Goal: Communication & Community: Answer question/provide support

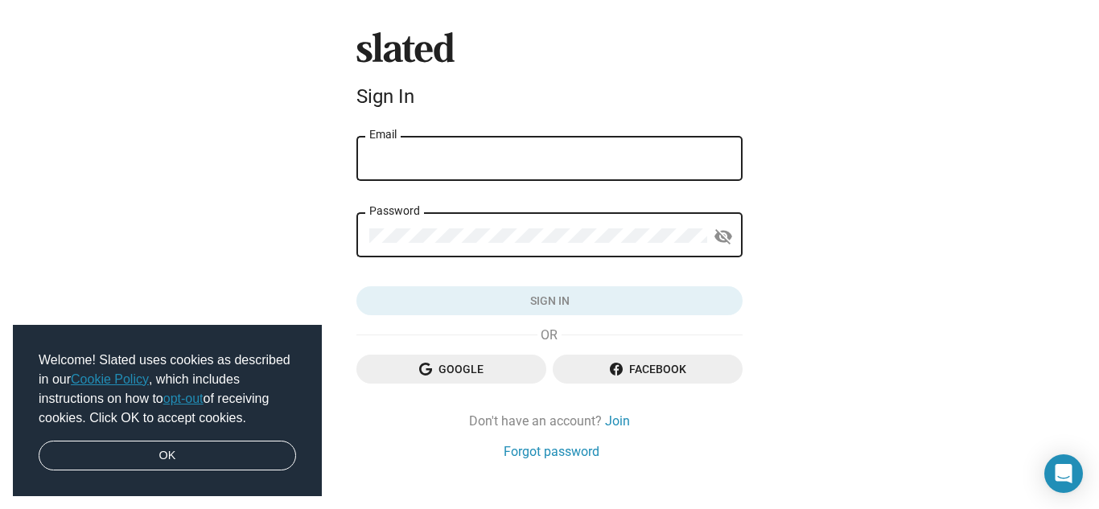
click at [645, 146] on div "Email" at bounding box center [549, 157] width 360 height 47
click at [640, 152] on input "Email" at bounding box center [549, 159] width 360 height 14
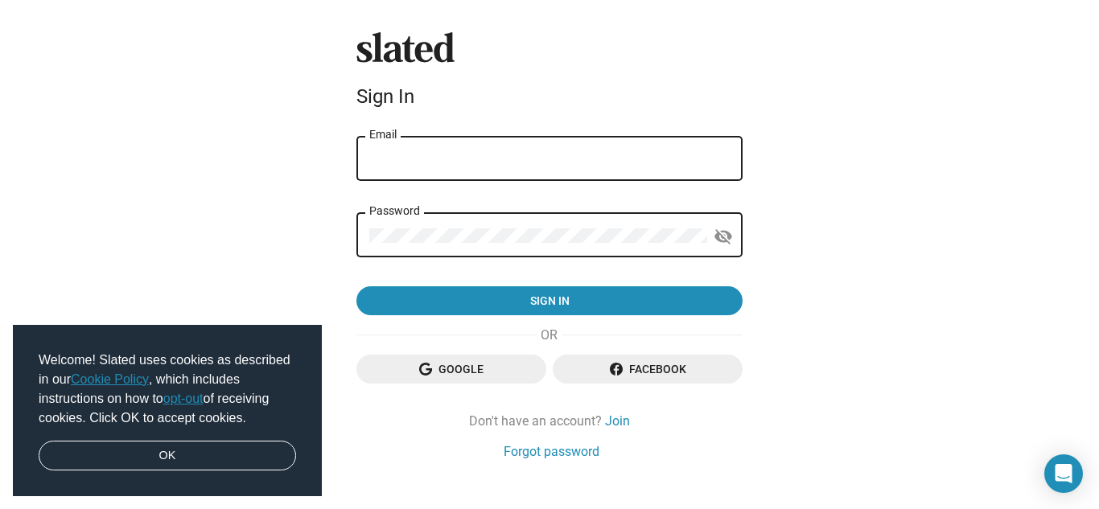
type input "jefrew01@gmail.com"
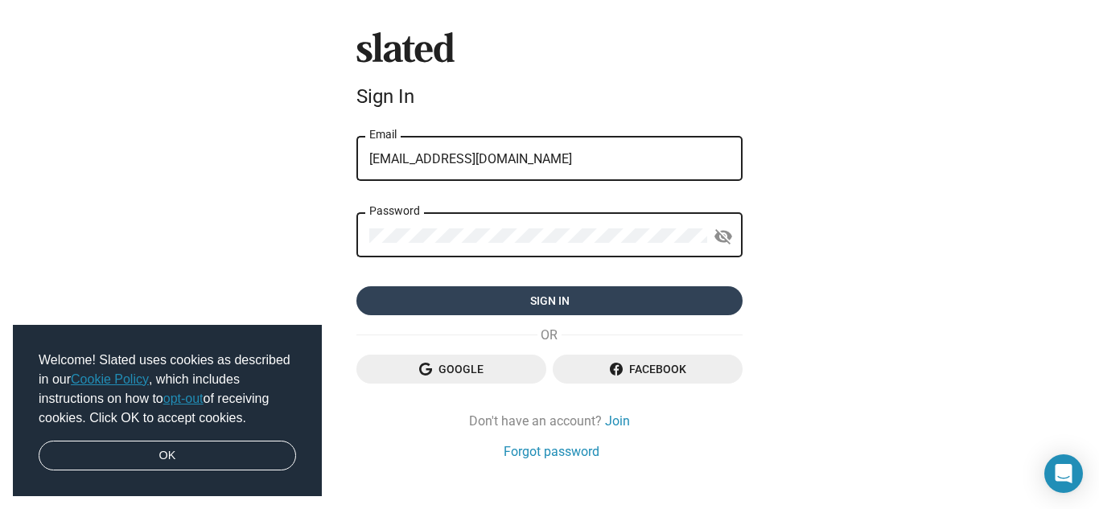
click at [619, 299] on span "Sign in" at bounding box center [549, 300] width 360 height 29
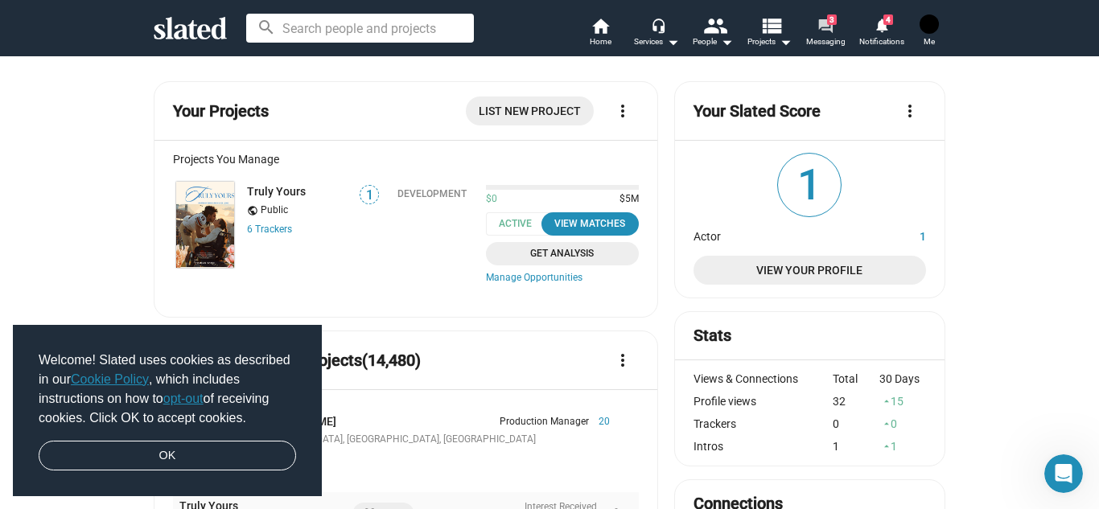
click at [825, 30] on mat-icon "forum" at bounding box center [824, 25] width 15 height 15
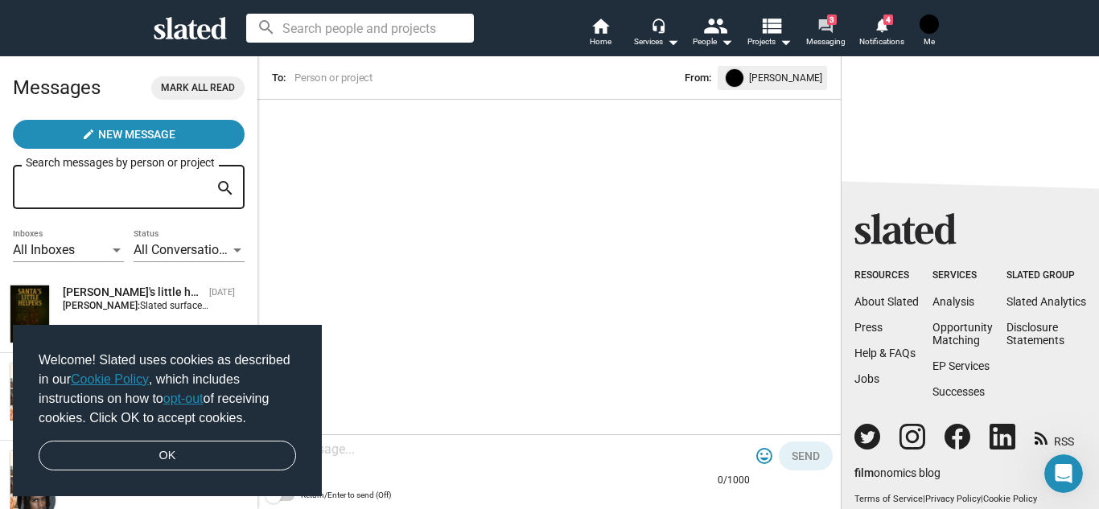
scroll to position [269, 0]
click at [243, 445] on link "OK" at bounding box center [167, 456] width 257 height 31
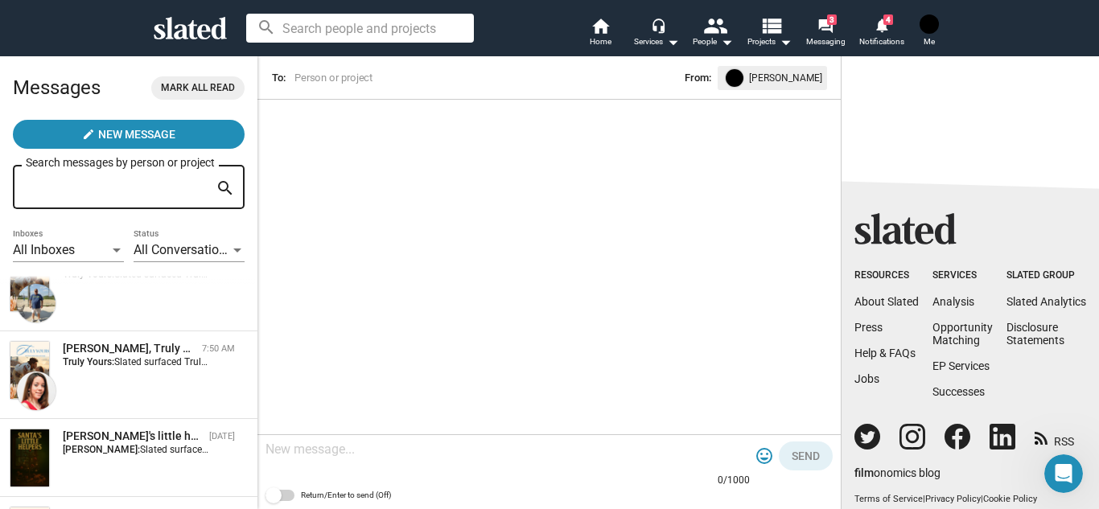
scroll to position [124, 0]
click at [161, 357] on div "[PERSON_NAME], Truly Yours" at bounding box center [129, 350] width 133 height 15
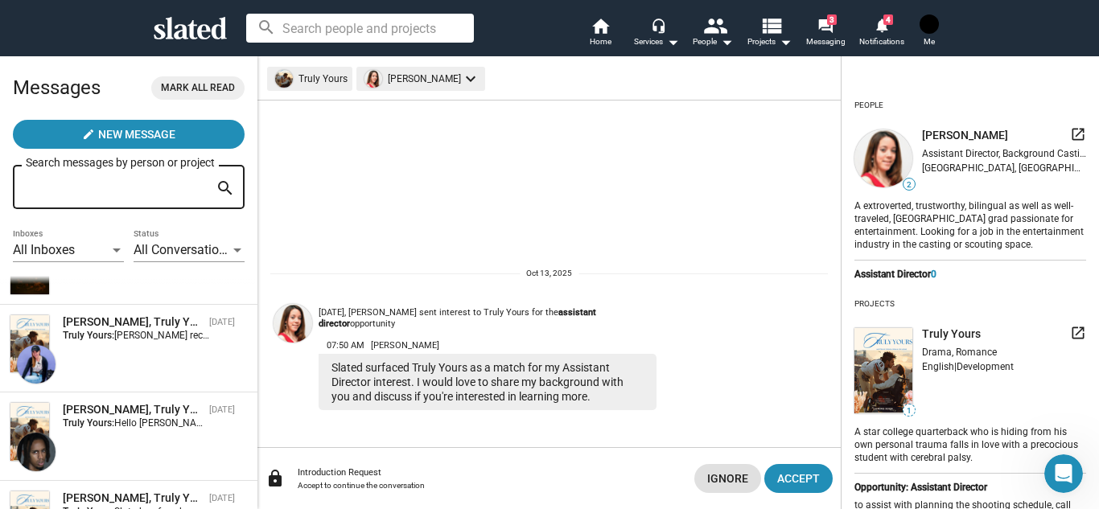
scroll to position [323, 0]
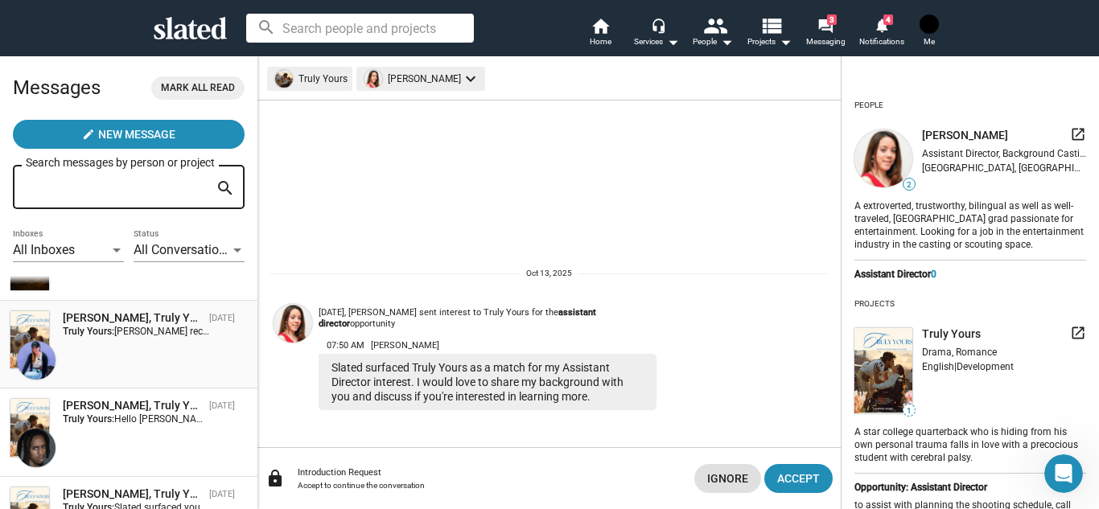
click at [171, 350] on div "Elena Weinberg, Truly Yours Oct 06 Truly Yours: Lania received your response. T…" at bounding box center [129, 344] width 238 height 68
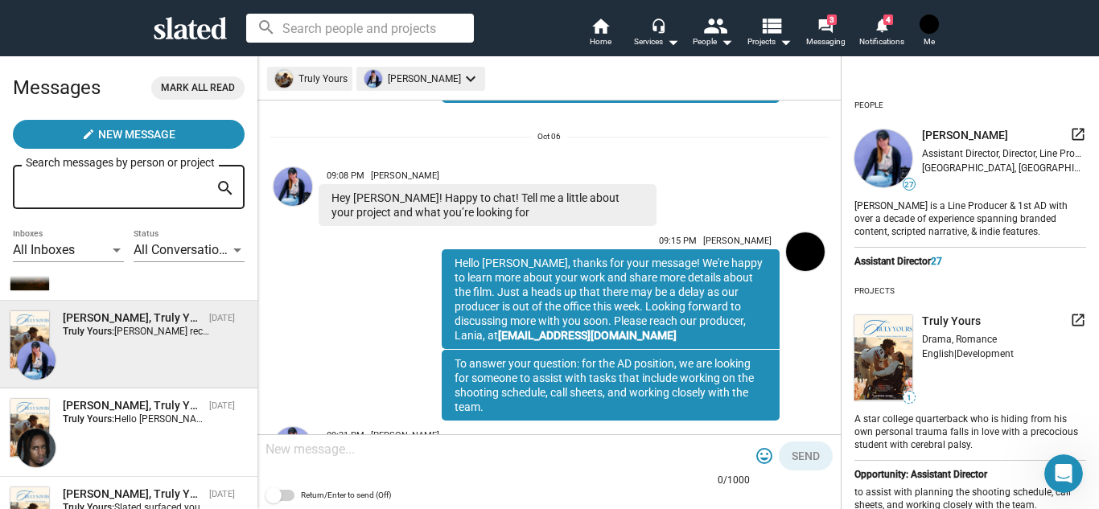
scroll to position [177, 0]
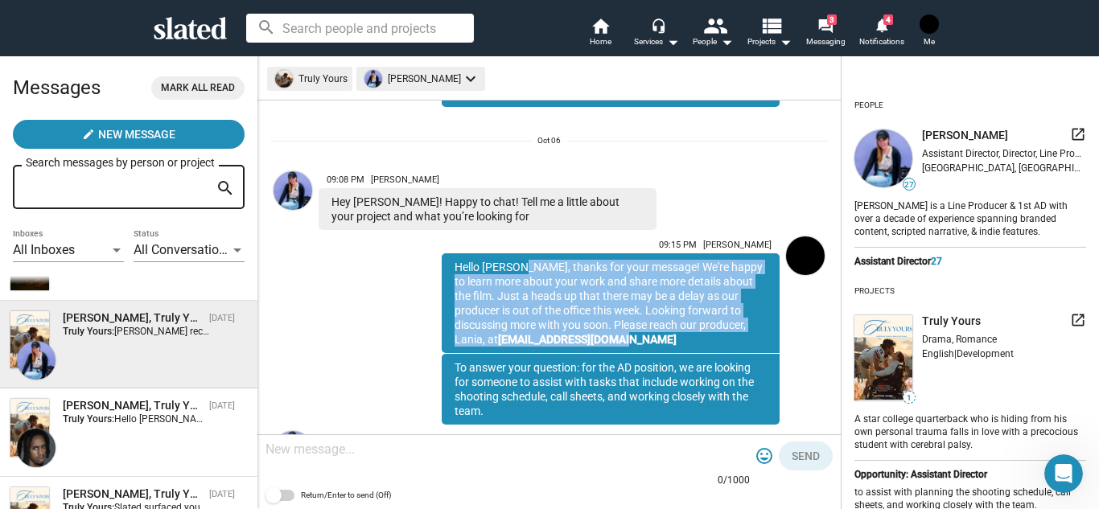
drag, startPoint x: 516, startPoint y: 267, endPoint x: 606, endPoint y: 347, distance: 120.8
click at [606, 347] on div "Hello Elena, thanks for your message! We're happy to learn more about your work…" at bounding box center [611, 303] width 338 height 100
copy div "thanks for your message! We're happy to learn more about your work and share mo…"
click at [591, 345] on div "Hello Elena, thanks for your message! We're happy to learn more about your work…" at bounding box center [611, 303] width 338 height 100
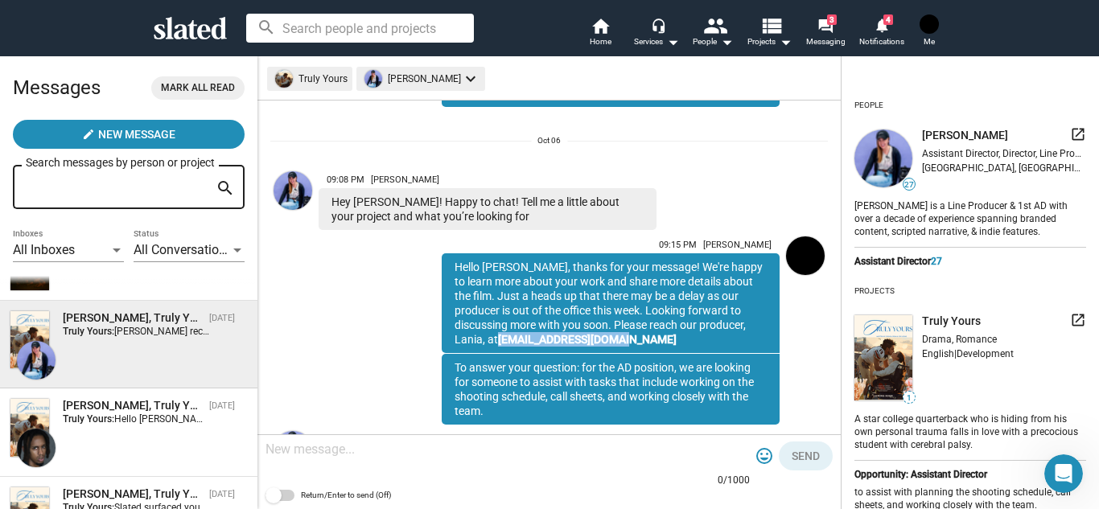
drag, startPoint x: 578, startPoint y: 338, endPoint x: 448, endPoint y: 340, distance: 130.3
click at [448, 340] on div "Hello Elena, thanks for your message! We're happy to learn more about your work…" at bounding box center [611, 303] width 338 height 100
copy link "[EMAIL_ADDRESS][DOMAIN_NAME]"
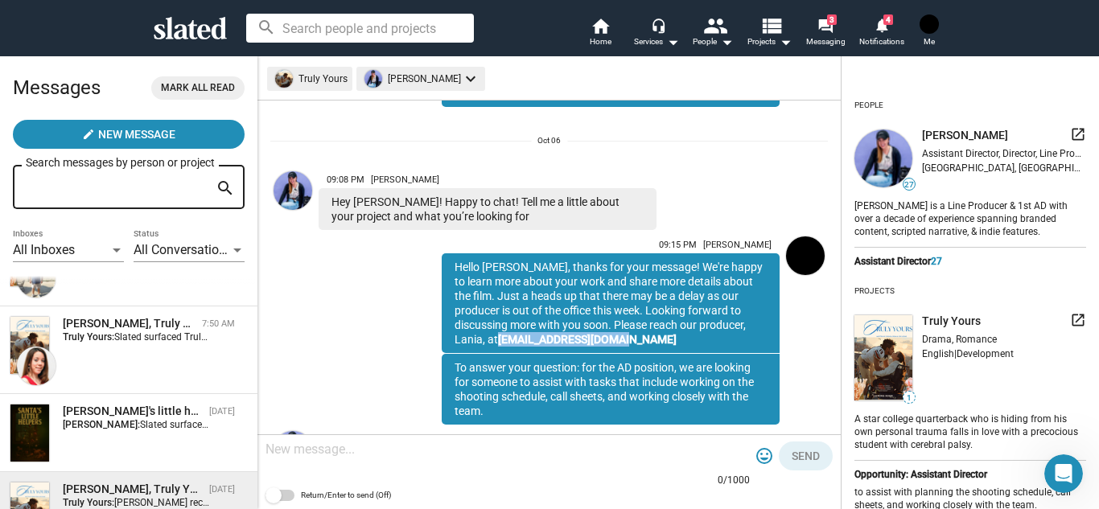
scroll to position [142, 0]
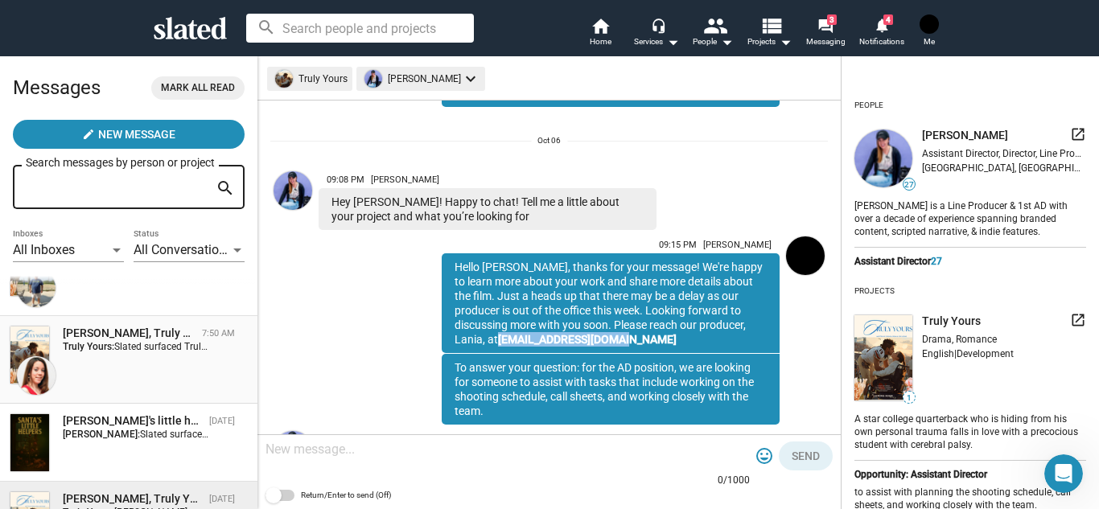
click at [199, 357] on div "Mariel Ferry, Truly Yours 7:50 AM Truly Yours: Slated surfaced Truly Yours as a…" at bounding box center [129, 360] width 238 height 68
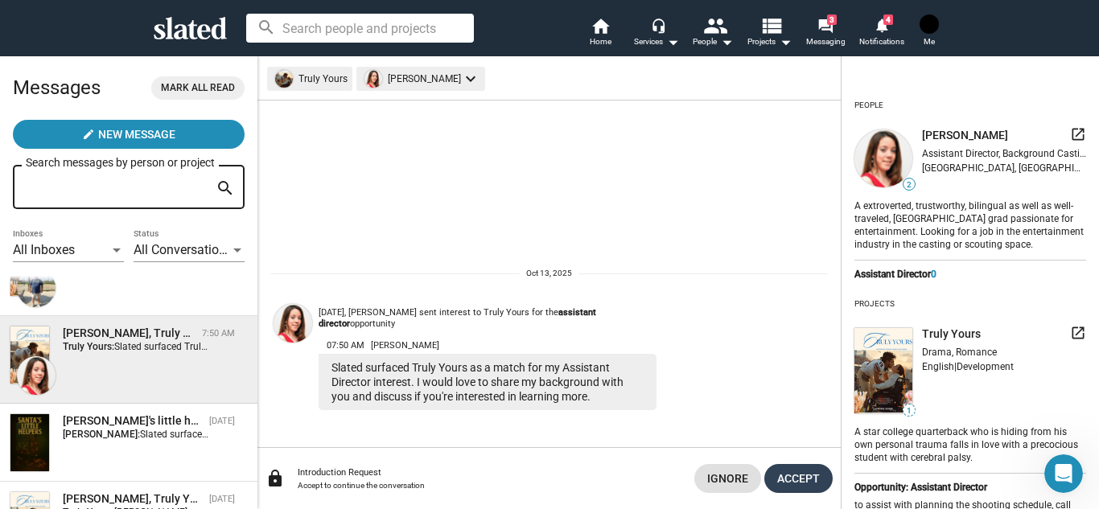
click at [807, 482] on span "Accept" at bounding box center [798, 478] width 43 height 29
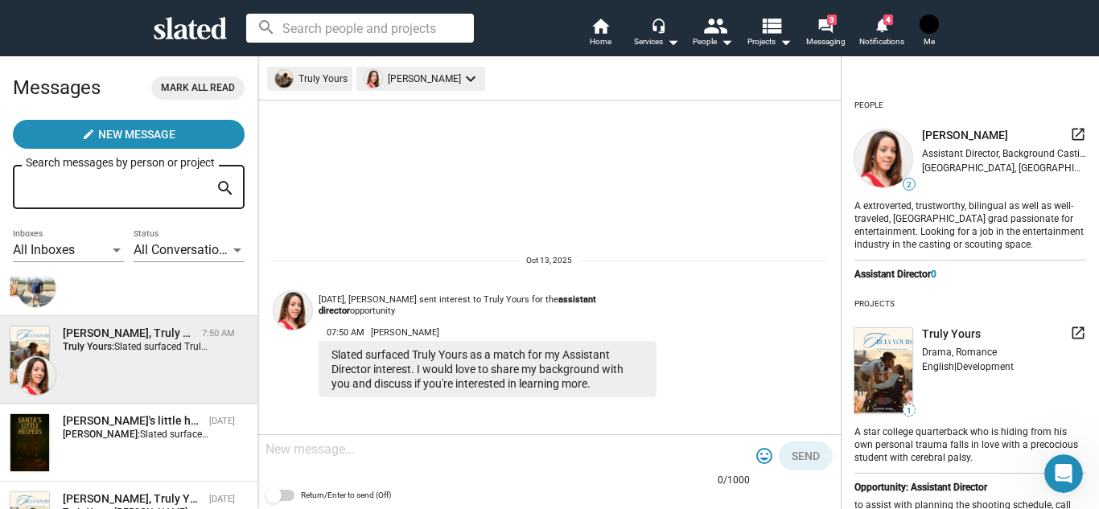
click at [515, 449] on textarea at bounding box center [507, 450] width 484 height 16
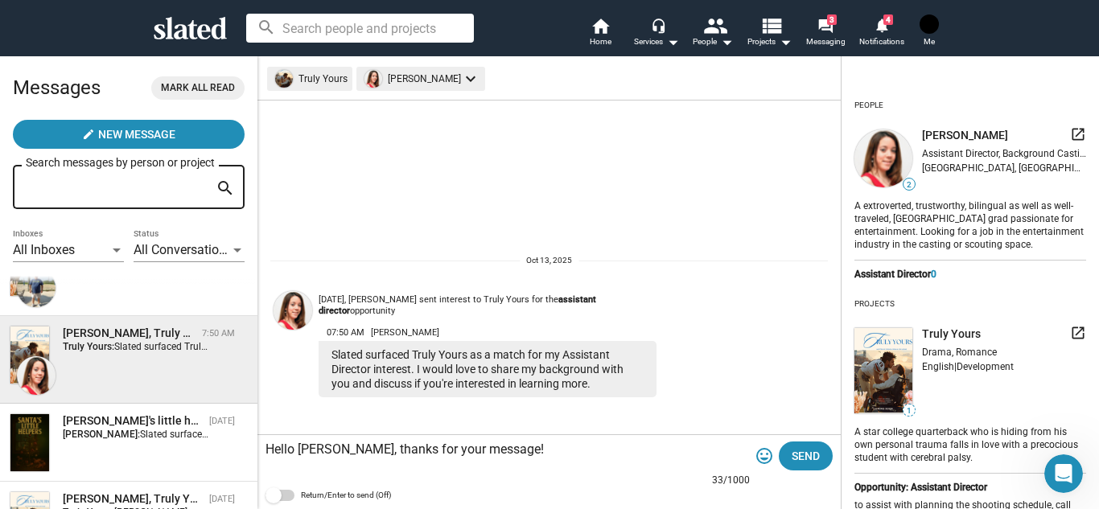
paste textarea "[EMAIL_ADDRESS][DOMAIN_NAME]"
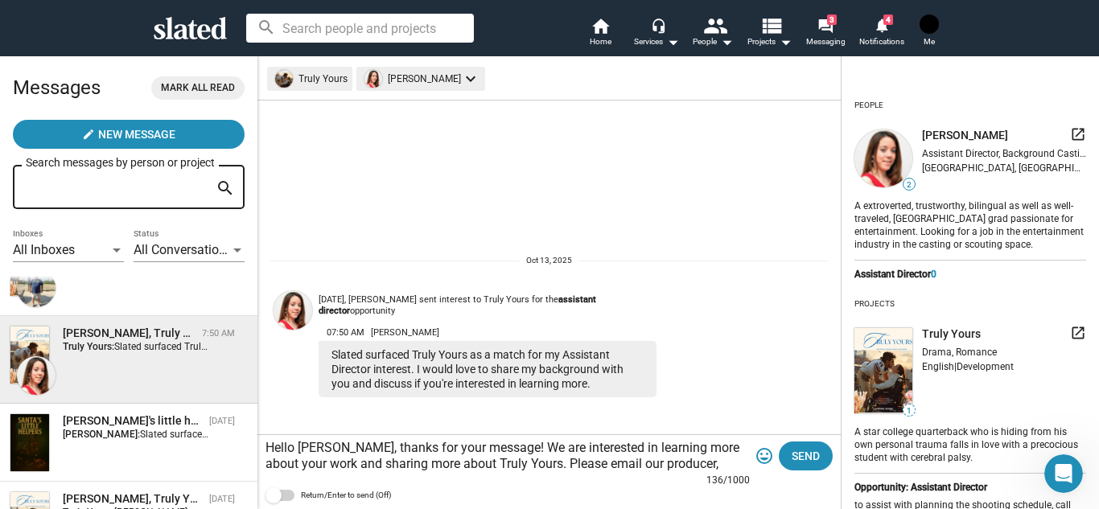
paste textarea "[EMAIL_ADDRESS][DOMAIN_NAME]"
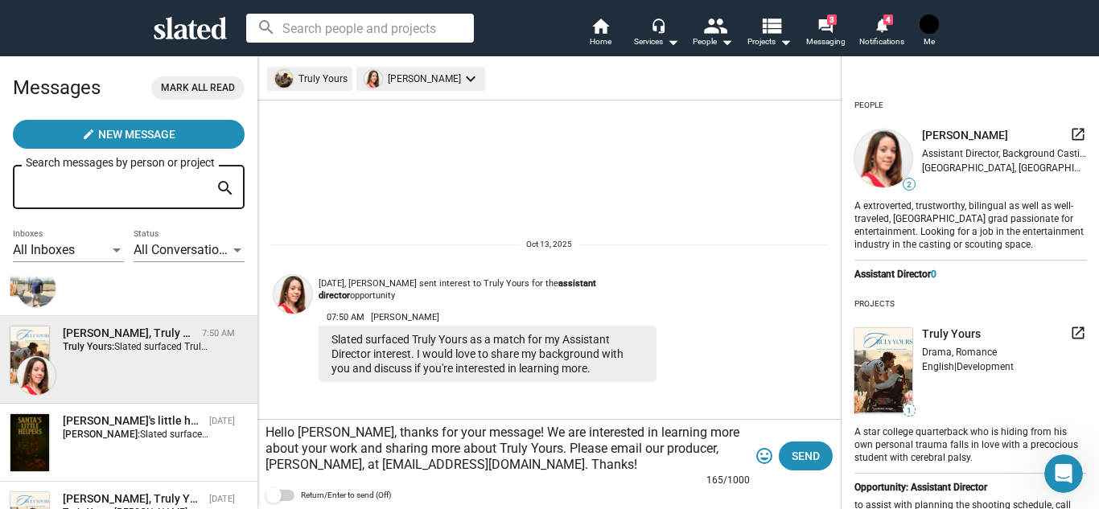
drag, startPoint x: 338, startPoint y: 434, endPoint x: 458, endPoint y: 471, distance: 125.7
click at [458, 471] on textarea "Hello [PERSON_NAME], thanks for your message! We are interested in learning mor…" at bounding box center [507, 449] width 484 height 48
drag, startPoint x: 458, startPoint y: 471, endPoint x: 338, endPoint y: 431, distance: 126.4
click at [338, 431] on textarea "Hello [PERSON_NAME], thanks for your message! We are interested in learning mor…" at bounding box center [507, 449] width 484 height 48
type textarea "Hello [PERSON_NAME], thanks for your message! We are interested in learning mor…"
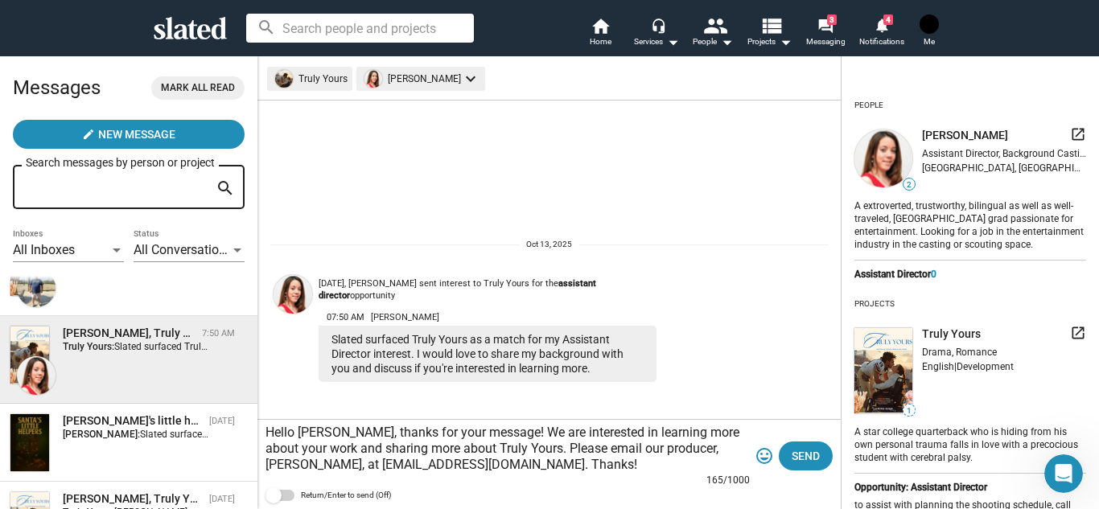
click at [482, 479] on div at bounding box center [485, 481] width 441 height 13
click at [795, 458] on span "Send" at bounding box center [805, 456] width 28 height 29
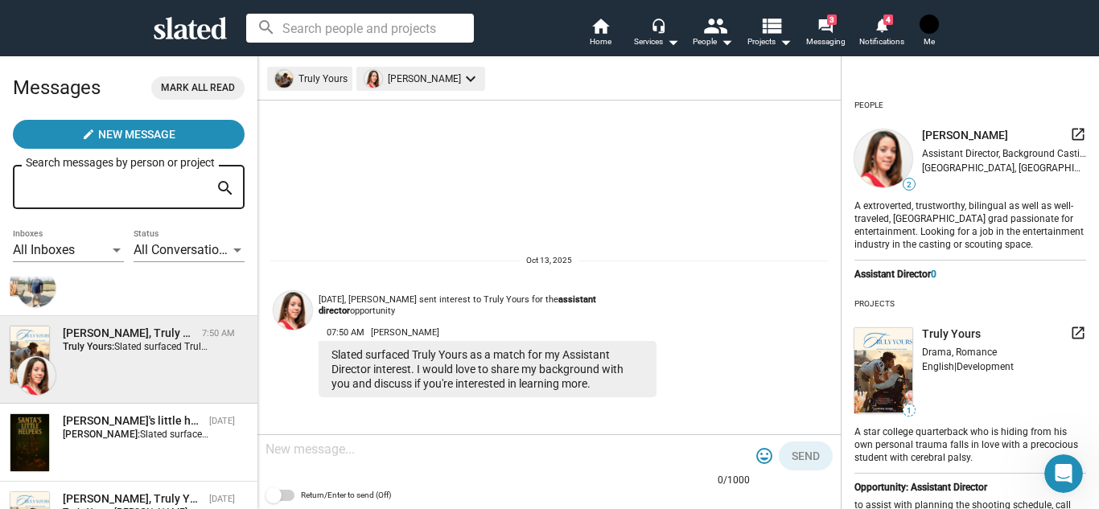
scroll to position [1, 0]
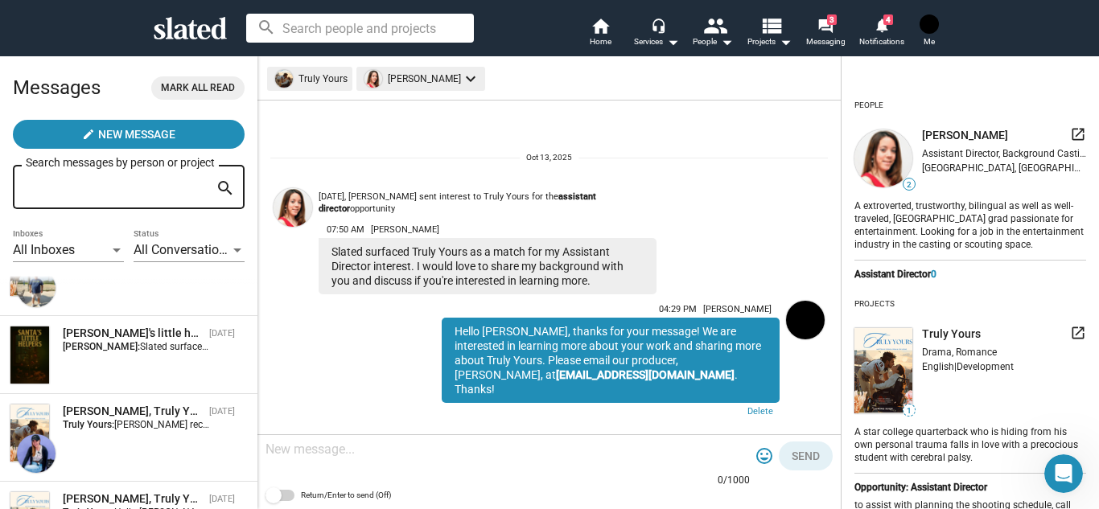
click at [765, 349] on div "Hello Mariel, thanks for your message! We are interested in learning more about…" at bounding box center [611, 360] width 338 height 85
click at [760, 348] on div "Hello Mariel, thanks for your message! We are interested in learning more about…" at bounding box center [611, 360] width 338 height 85
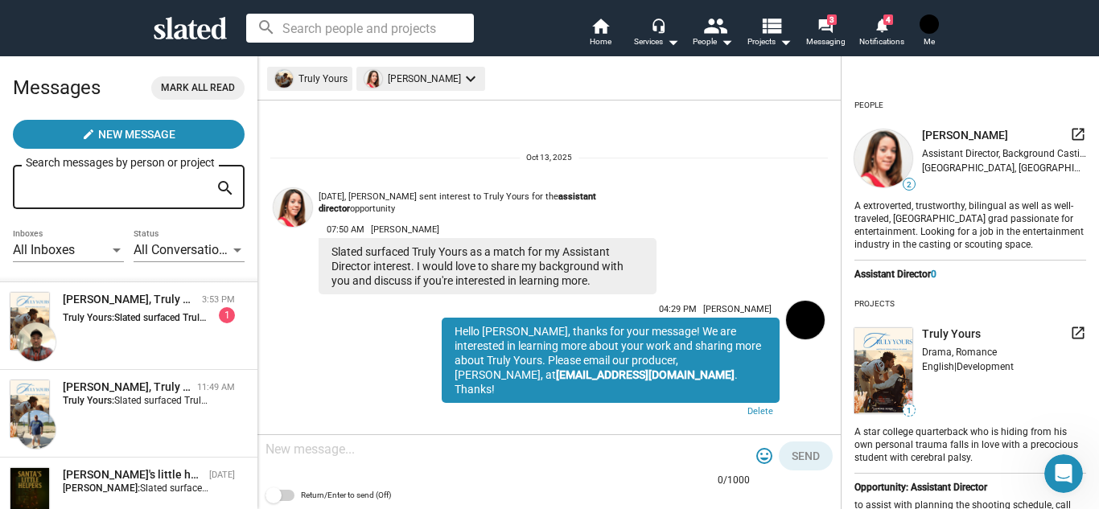
scroll to position [85, 0]
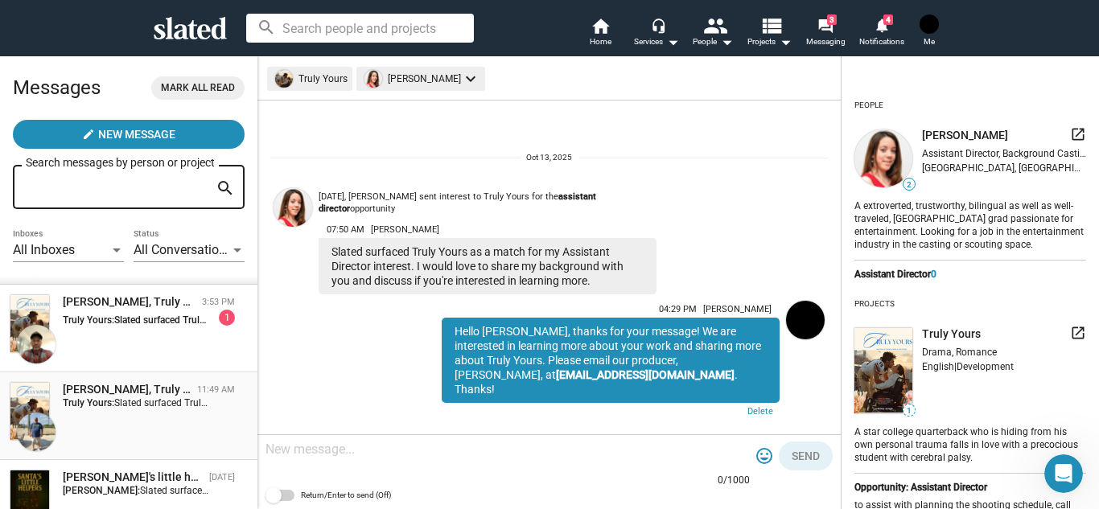
click at [128, 423] on div "Daniel Mansour, Truly Yours 11:49 AM Truly Yours: Slated surfaced Truly Yours a…" at bounding box center [129, 416] width 238 height 68
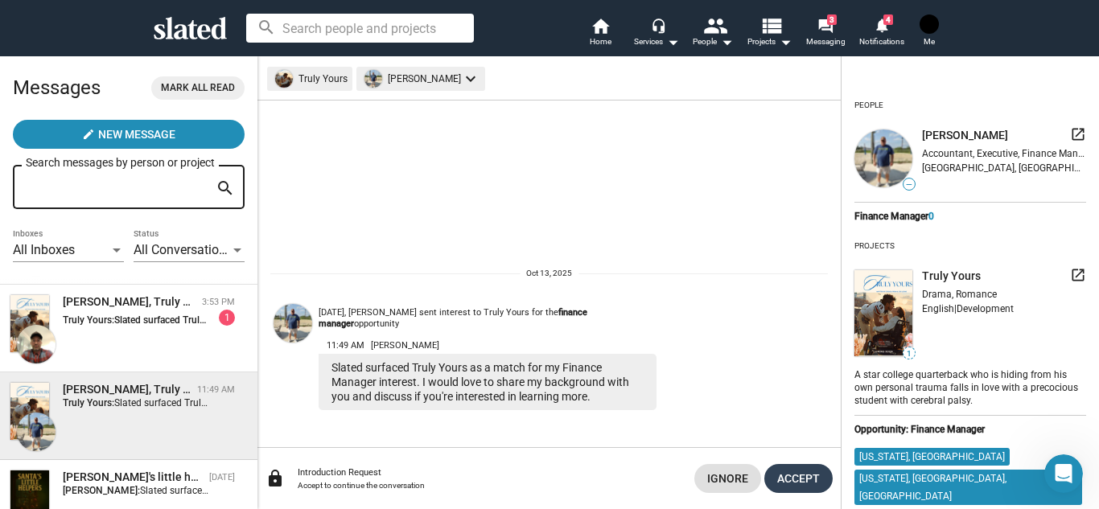
click at [777, 483] on span "Accept" at bounding box center [798, 478] width 43 height 29
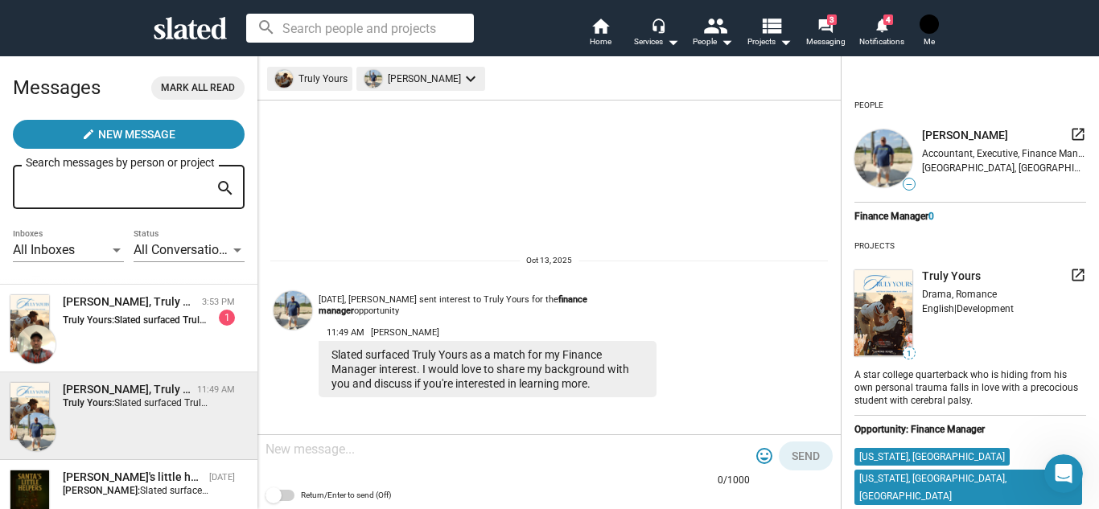
click at [491, 462] on div at bounding box center [507, 450] width 484 height 47
paste textarea "thanks for your message! We are interested in learning more about your work and…"
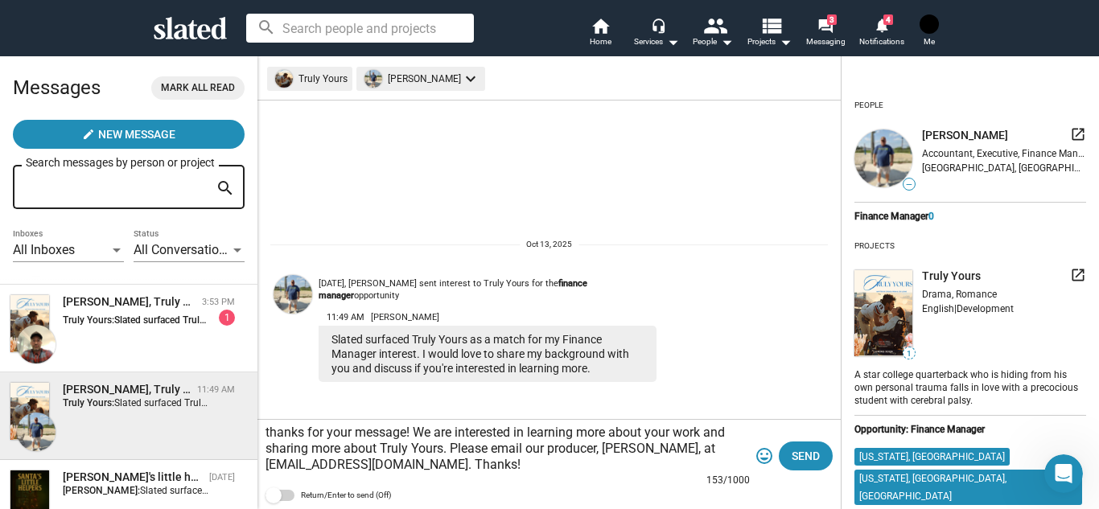
click at [401, 464] on textarea "thanks for your message! We are interested in learning more about your work and…" at bounding box center [507, 449] width 484 height 48
type textarea "thanks for your message! We are interested in learning more about your work and…"
click at [793, 459] on span "Send" at bounding box center [805, 456] width 28 height 29
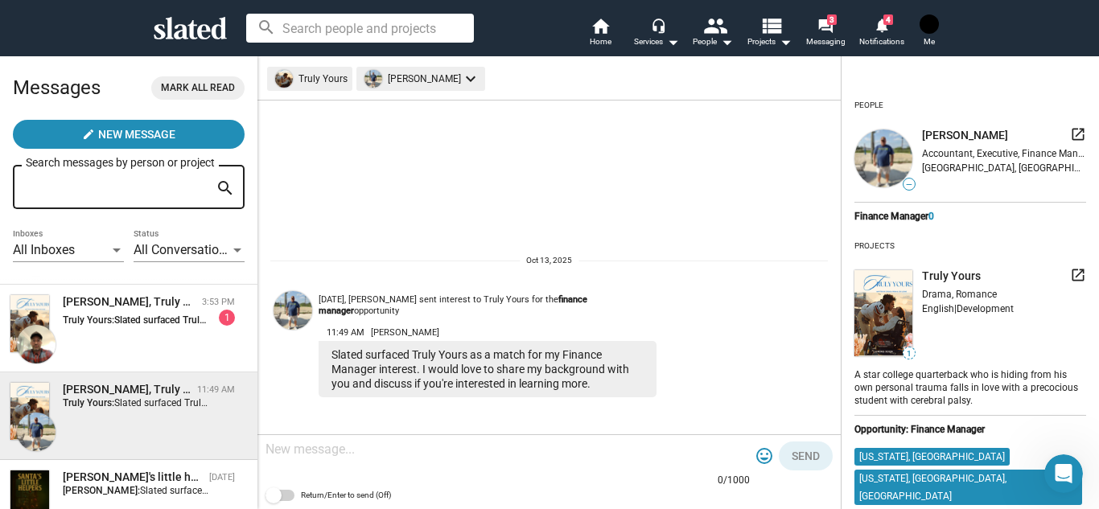
scroll to position [173, 0]
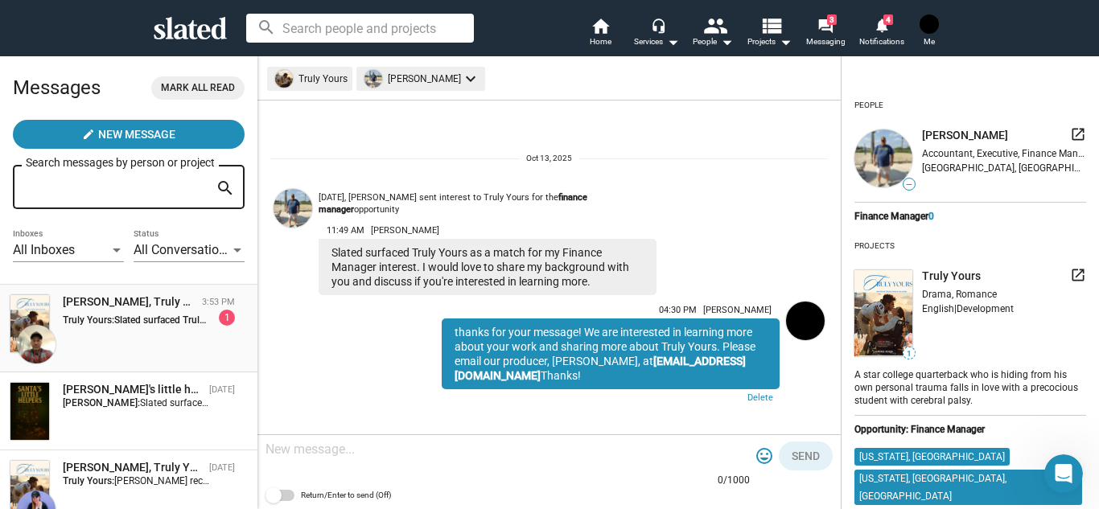
click at [132, 303] on div "[PERSON_NAME], Truly Yours" at bounding box center [129, 301] width 133 height 15
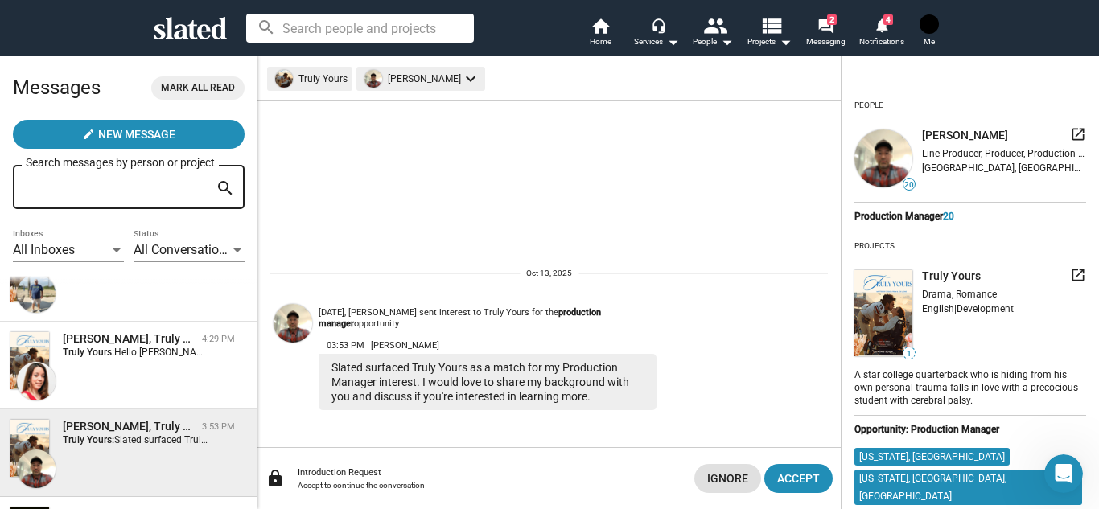
scroll to position [44, 0]
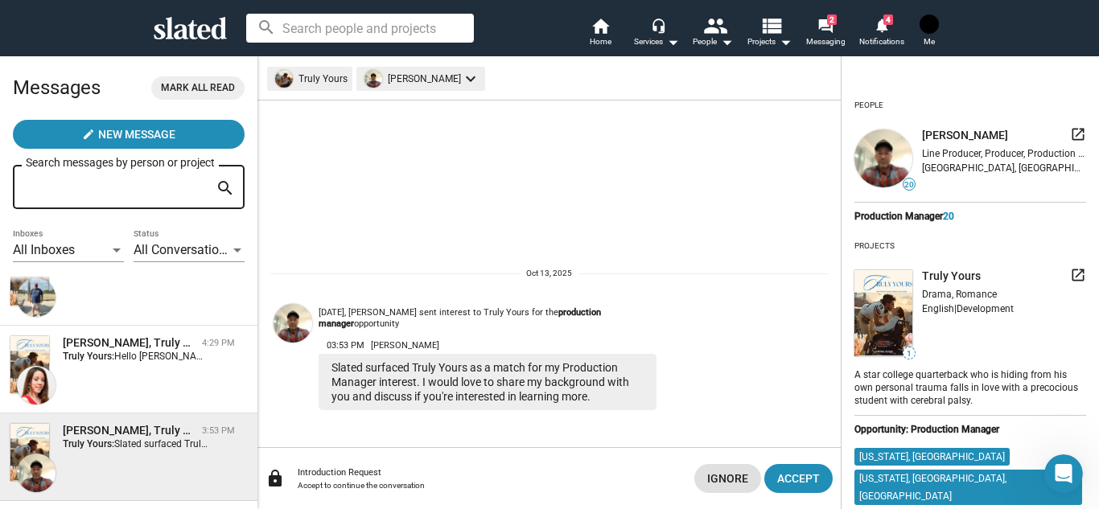
click at [166, 276] on form "Messages Mark all read create New Message Search messages by person or project …" at bounding box center [128, 165] width 257 height 220
click at [76, 312] on div "Daniel Mansour, Truly Yours 4:30 PM Truly Yours: thanks for your message! We ar…" at bounding box center [129, 282] width 238 height 68
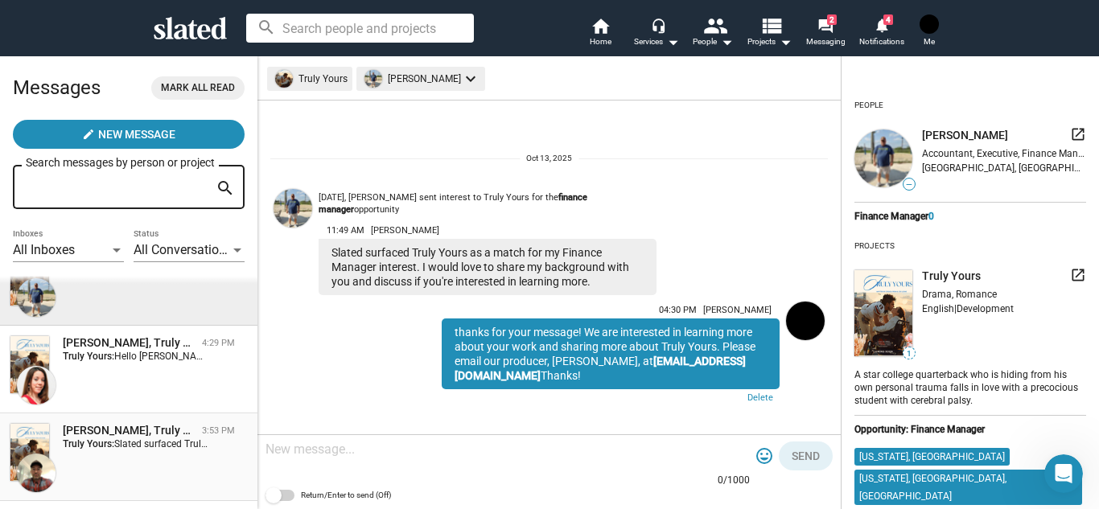
click at [179, 436] on div "[PERSON_NAME], Truly Yours" at bounding box center [129, 430] width 133 height 15
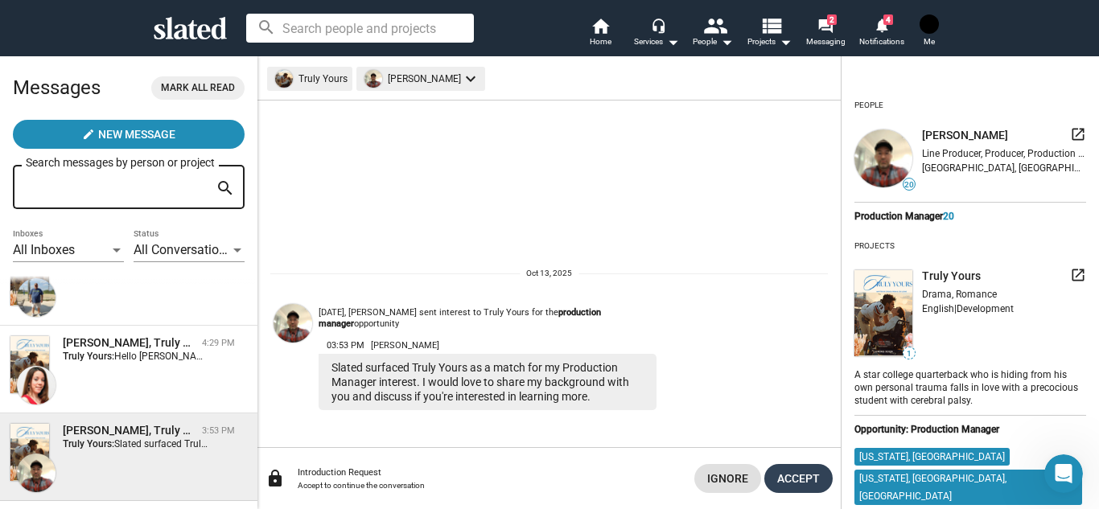
click at [797, 469] on span "Accept" at bounding box center [798, 478] width 43 height 29
click at [580, 473] on div "Introduction Request" at bounding box center [490, 472] width 384 height 10
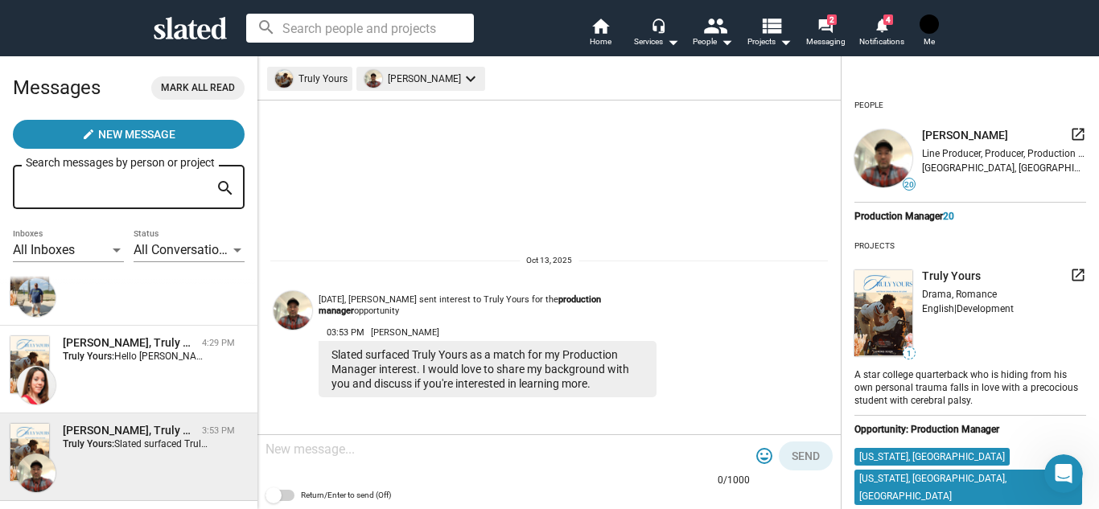
click at [580, 462] on div at bounding box center [507, 450] width 484 height 47
paste textarea "thanks for your message! We are interested in learning more about your work and…"
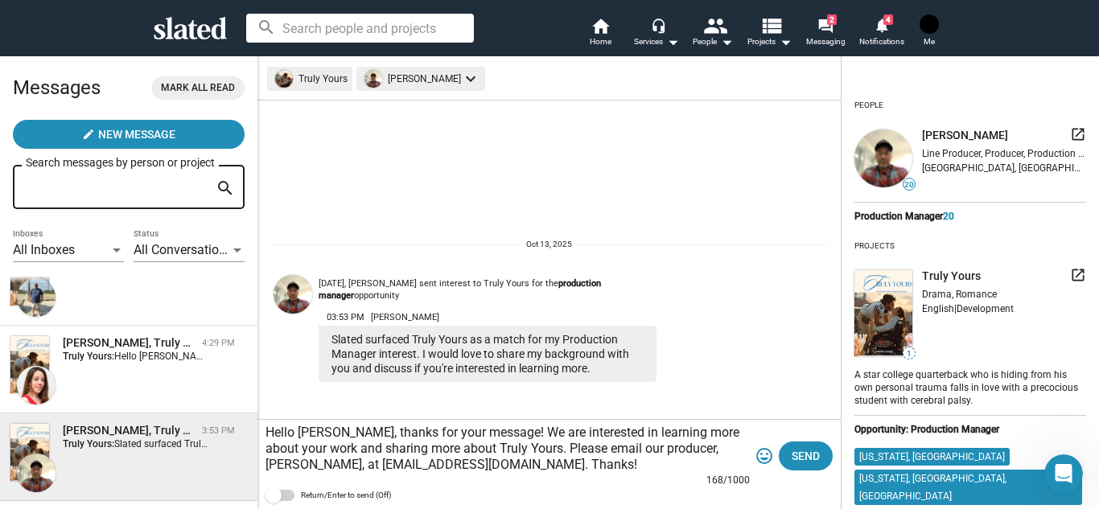
click at [402, 466] on textarea "Hello Alexander, thanks for your message! We are interested in learning more ab…" at bounding box center [507, 449] width 484 height 48
click at [405, 463] on textarea "Hello Alexander, thanks for your message! We are interested in learning more ab…" at bounding box center [507, 449] width 484 height 48
type textarea "Hello [PERSON_NAME], thanks for your message! We are interested in learning mor…"
click at [819, 458] on span "Send" at bounding box center [805, 456] width 28 height 29
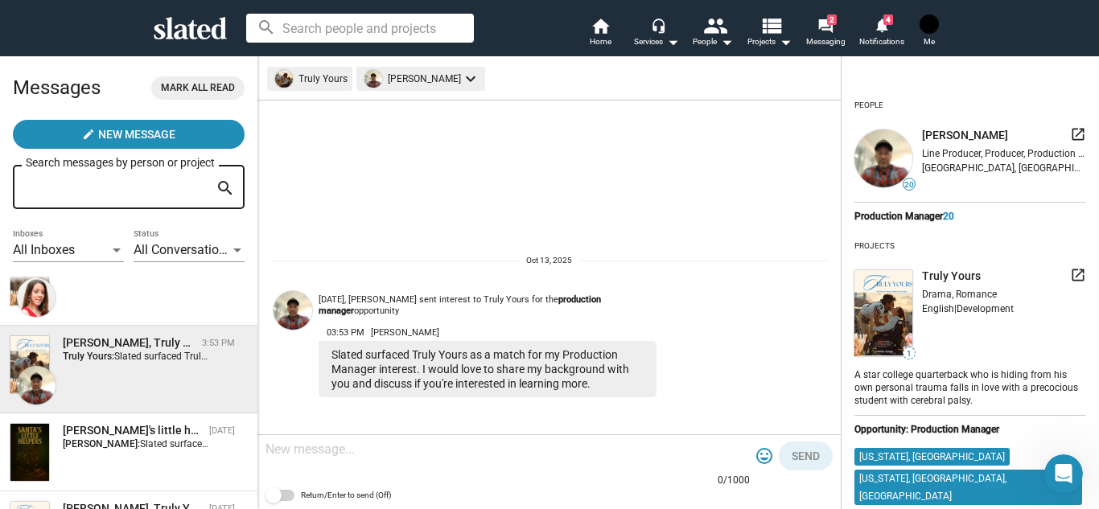
scroll to position [12, 0]
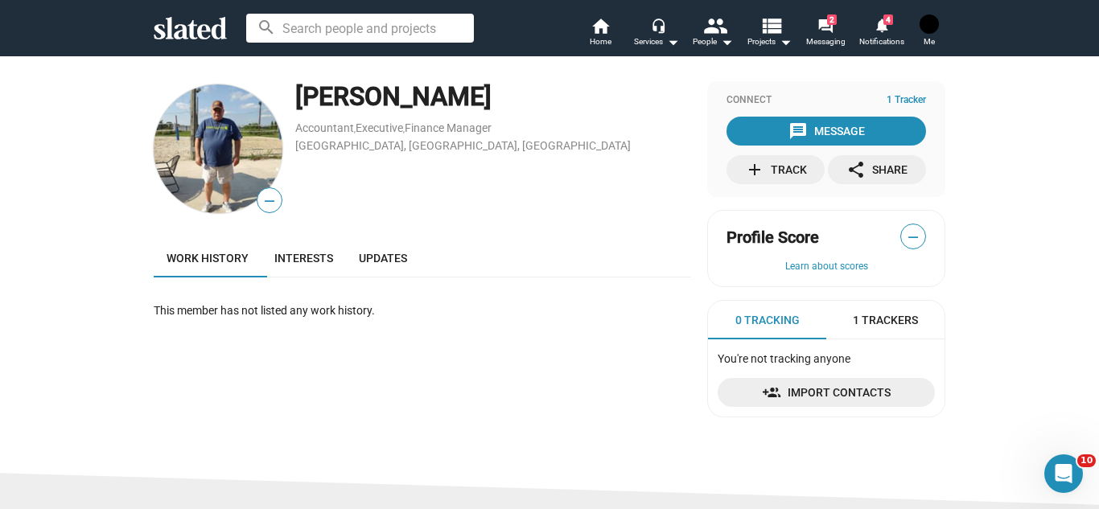
drag, startPoint x: 491, startPoint y: 95, endPoint x: 298, endPoint y: 93, distance: 192.2
click at [298, 93] on div "[PERSON_NAME]" at bounding box center [493, 97] width 396 height 35
copy div "[PERSON_NAME]"
click at [868, 317] on span "1 Trackers" at bounding box center [885, 320] width 65 height 15
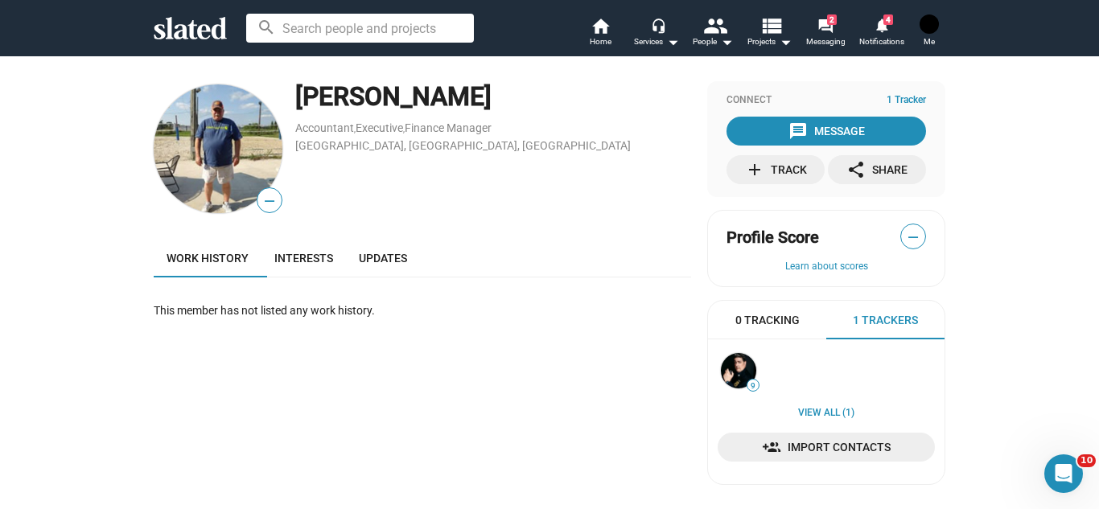
click at [761, 317] on span "0 Tracking" at bounding box center [767, 320] width 64 height 15
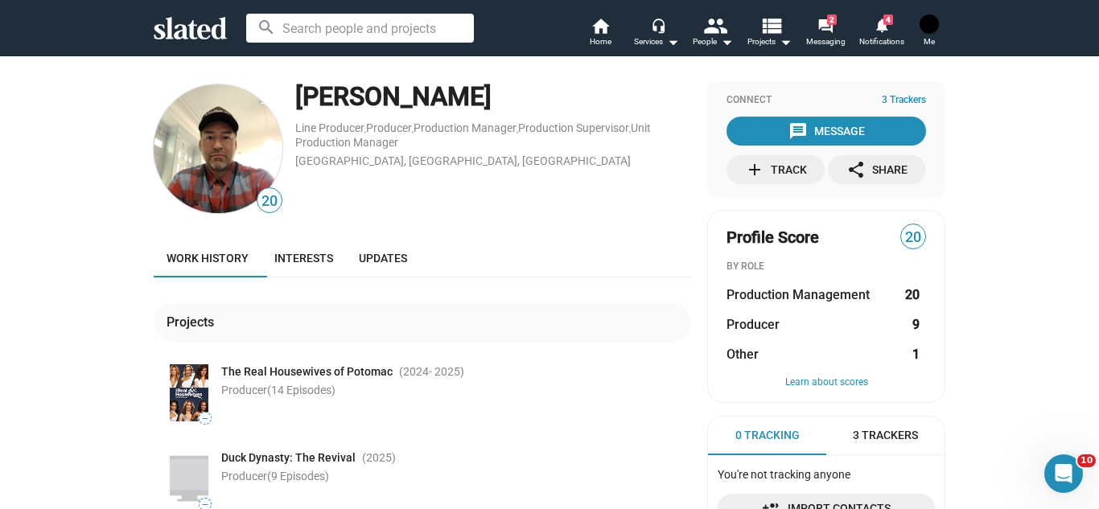
click at [92, 294] on div "20 Alexander Moon Line Producer , Producer , Production Manager , Production Su…" at bounding box center [549, 374] width 1099 height 639
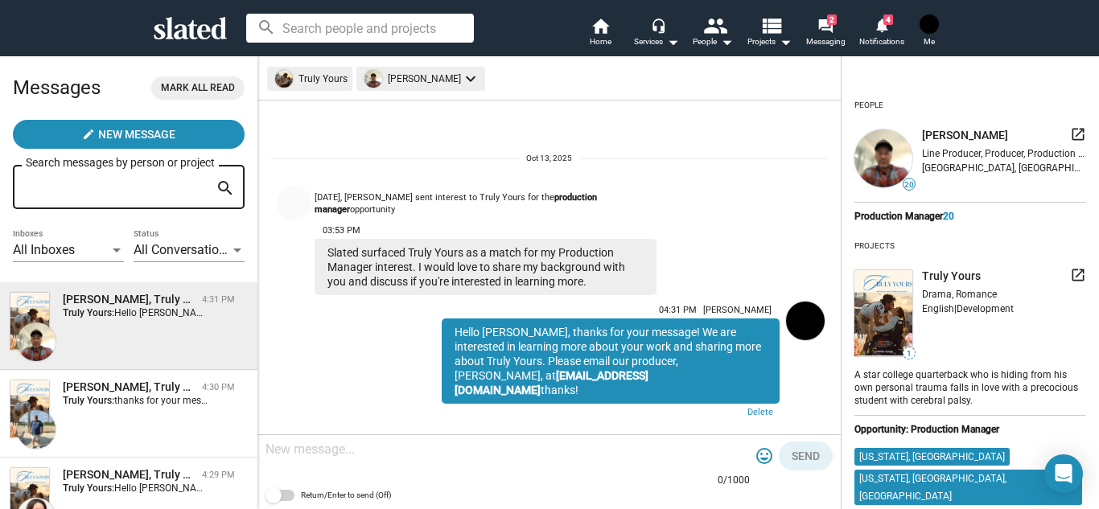
scroll to position [12, 0]
